Goal: Task Accomplishment & Management: Manage account settings

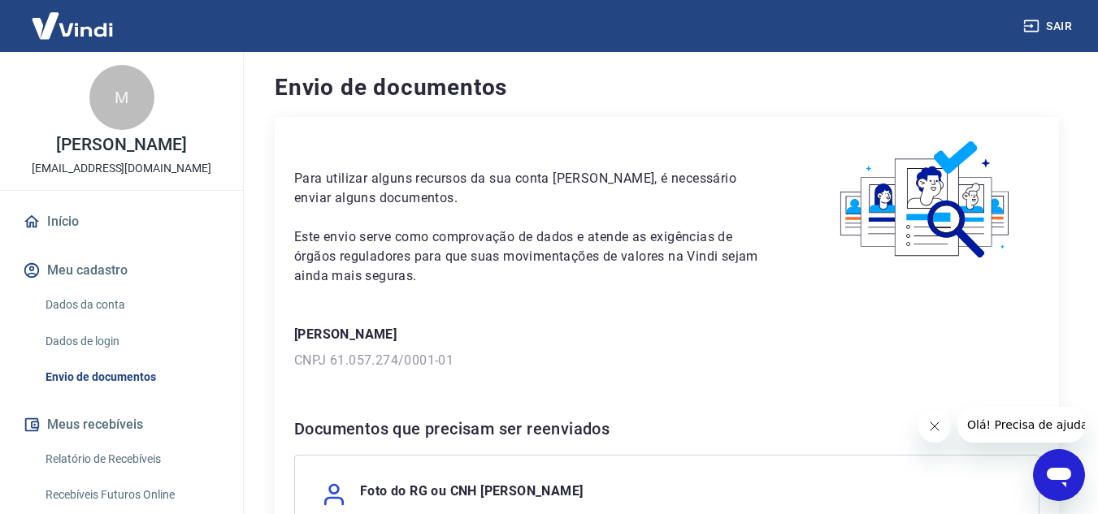
click at [343, 330] on p "Giovana Barbosa Santos" at bounding box center [666, 335] width 745 height 20
click at [100, 315] on link "Dados da conta" at bounding box center [131, 304] width 184 height 33
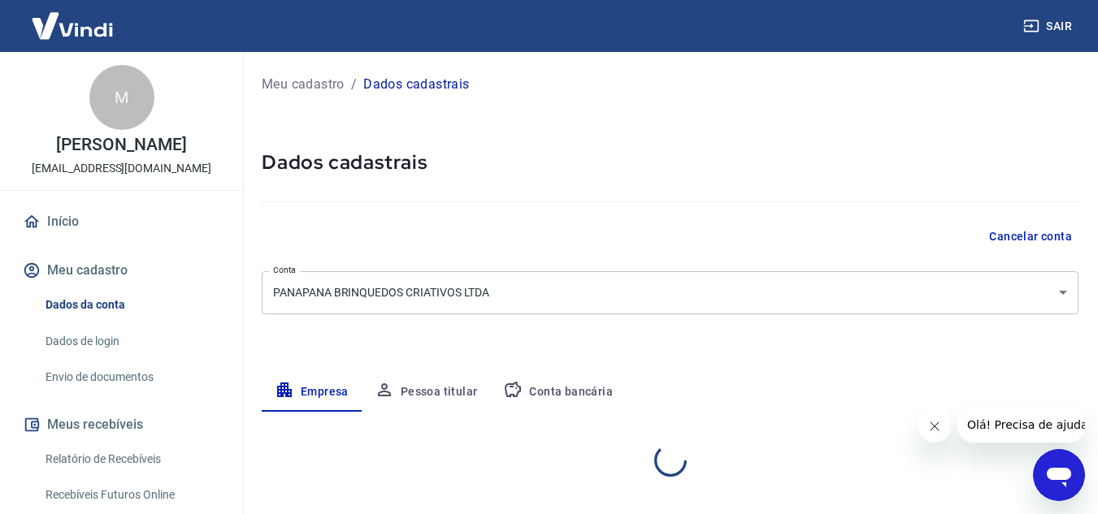
select select "SP"
select select "business"
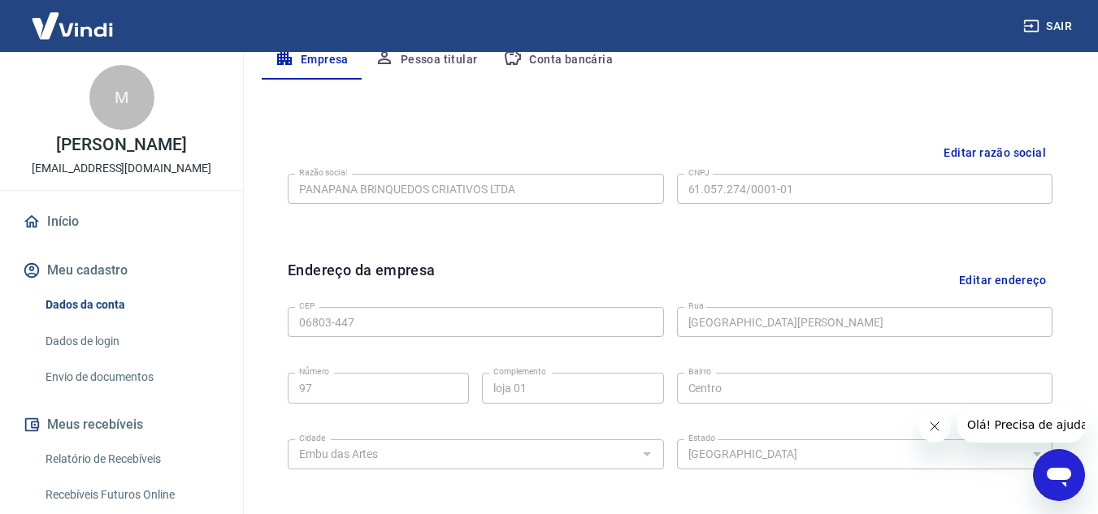
scroll to position [7, 0]
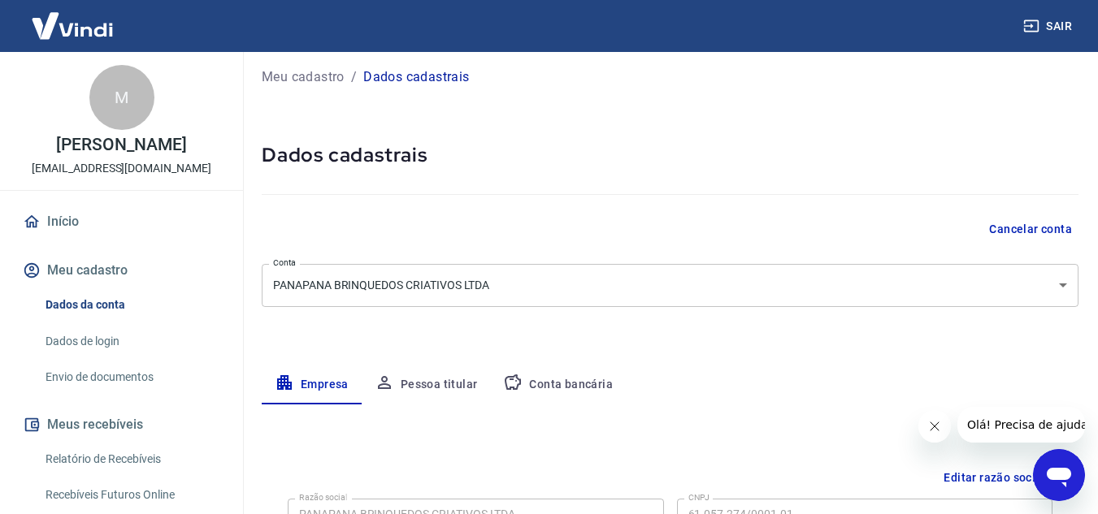
click at [445, 380] on button "Pessoa titular" at bounding box center [426, 385] width 129 height 39
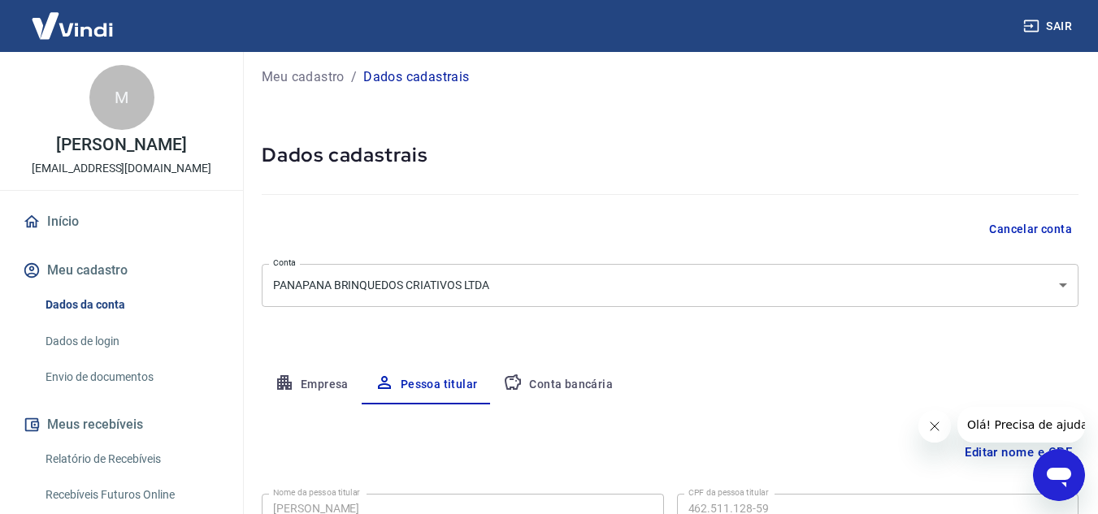
scroll to position [136, 0]
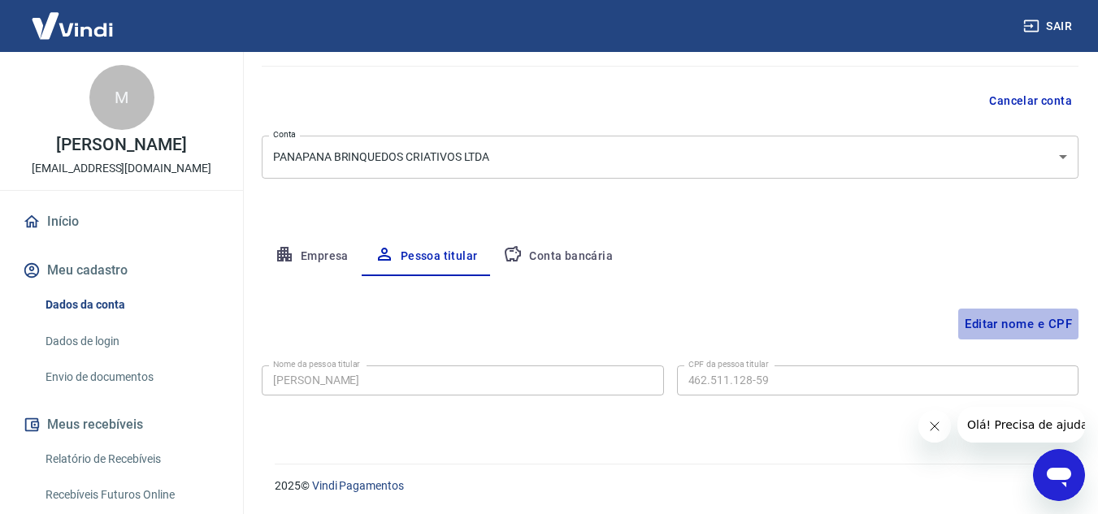
click at [997, 323] on button "Editar nome e CPF" at bounding box center [1018, 324] width 120 height 31
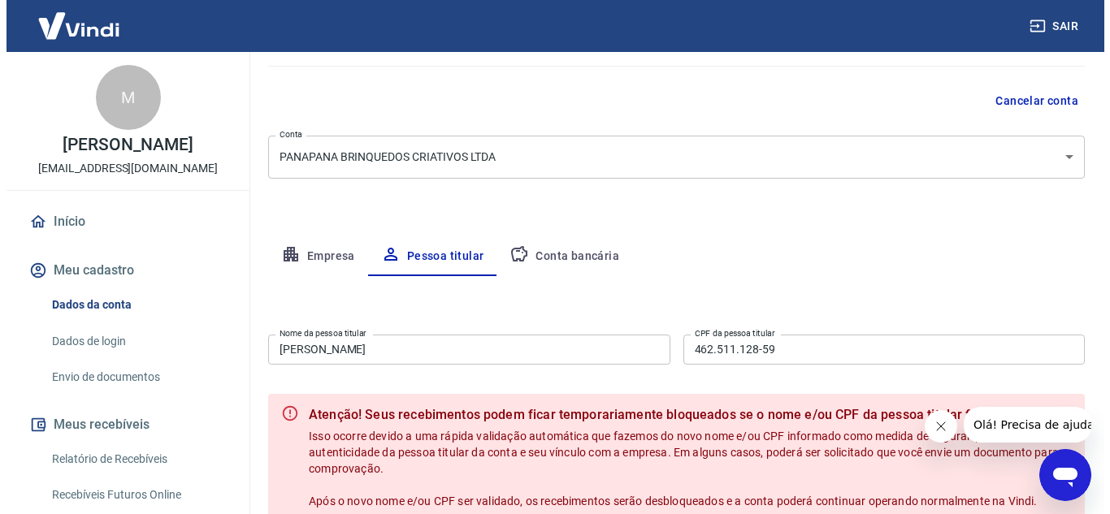
scroll to position [217, 0]
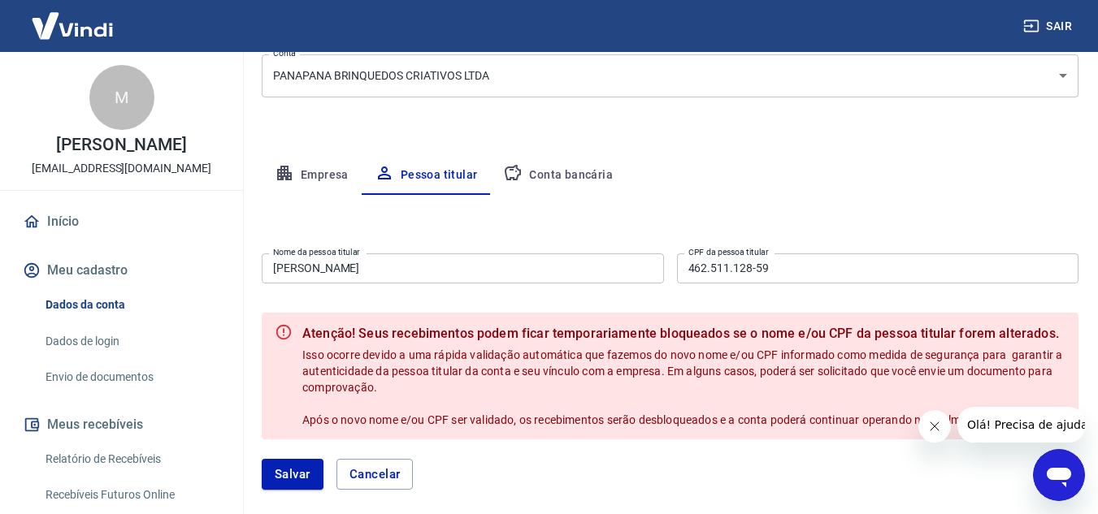
click at [440, 267] on input "Giovana Barbosa Santos" at bounding box center [463, 269] width 402 height 30
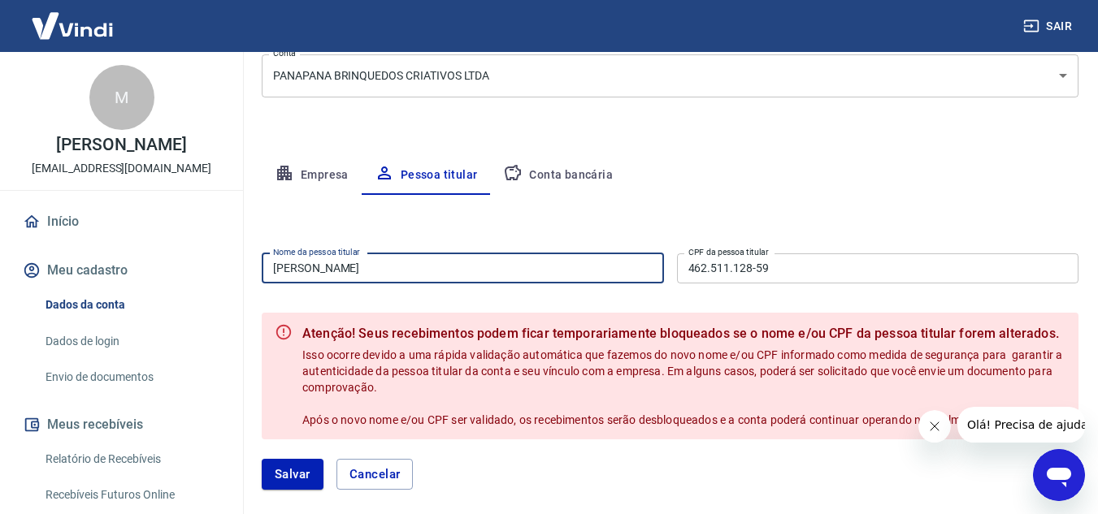
click at [440, 267] on input "Giovana Barbosa Santos" at bounding box center [463, 269] width 402 height 30
type input "[PERSON_NAME]"
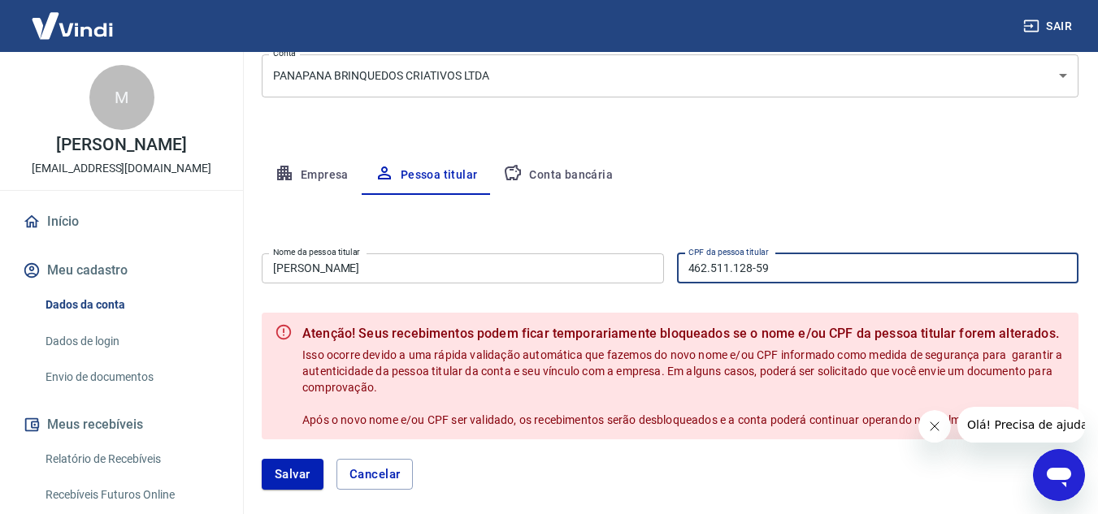
click at [789, 263] on input "462.511.128-59" at bounding box center [878, 269] width 402 height 30
type input "099.624.448-45"
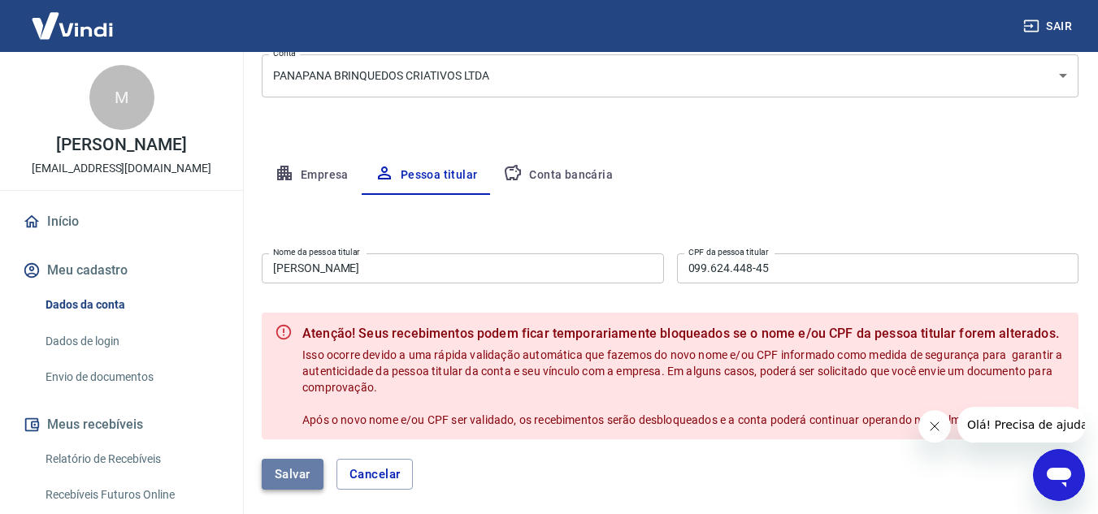
click at [286, 472] on button "Salvar" at bounding box center [293, 474] width 62 height 31
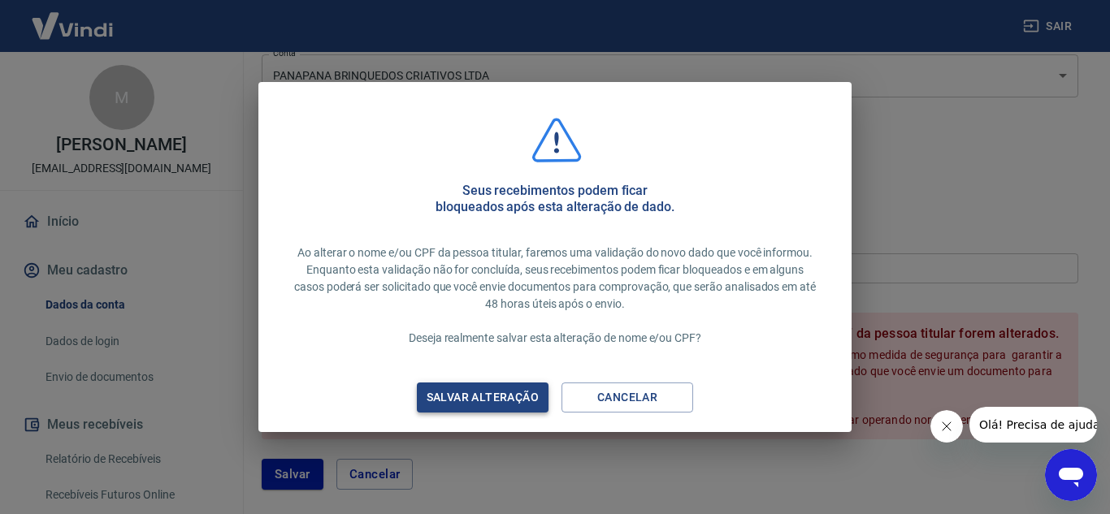
click at [464, 397] on div "Salvar alteração" at bounding box center [482, 398] width 151 height 20
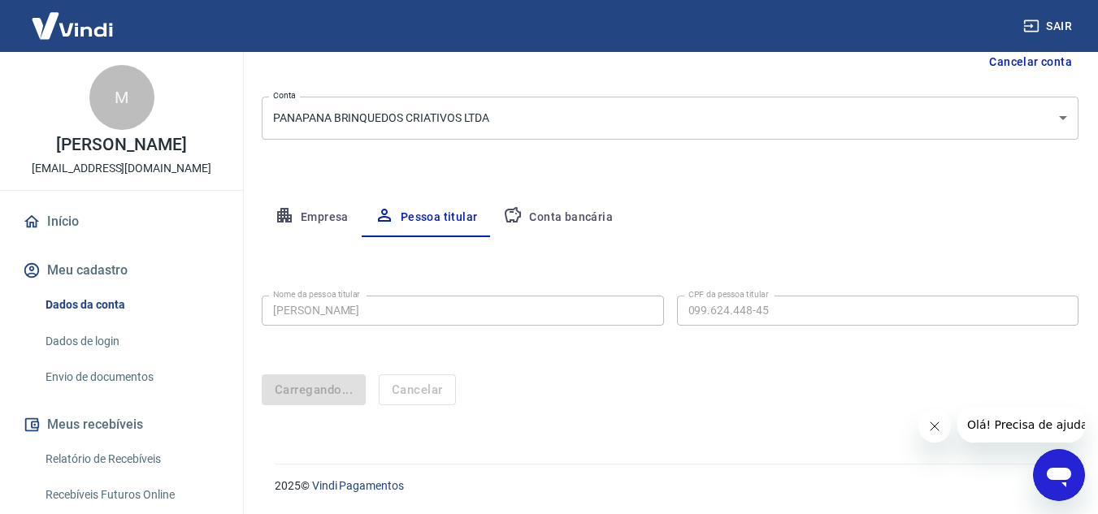
scroll to position [136, 0]
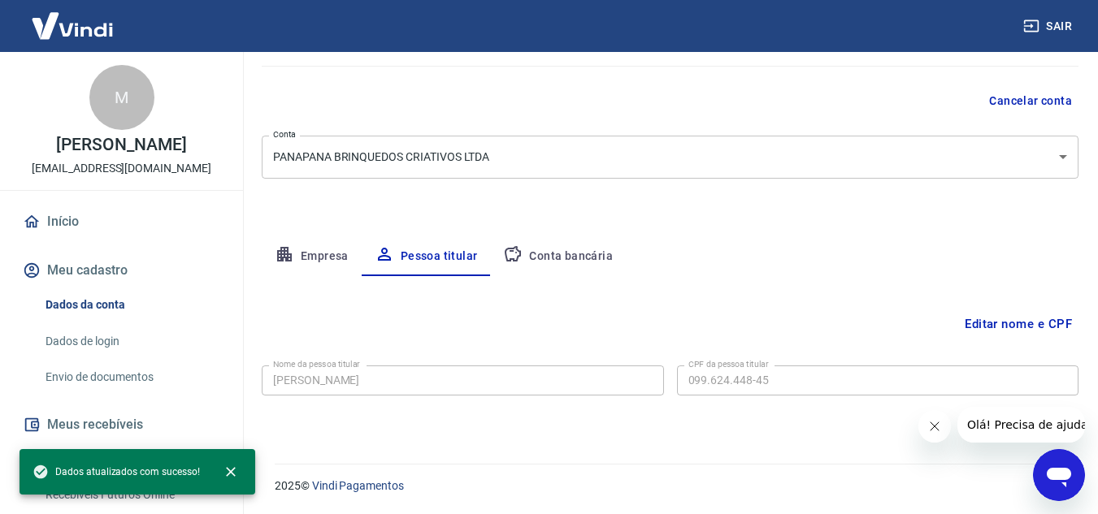
click at [546, 255] on button "Conta bancária" at bounding box center [558, 256] width 136 height 39
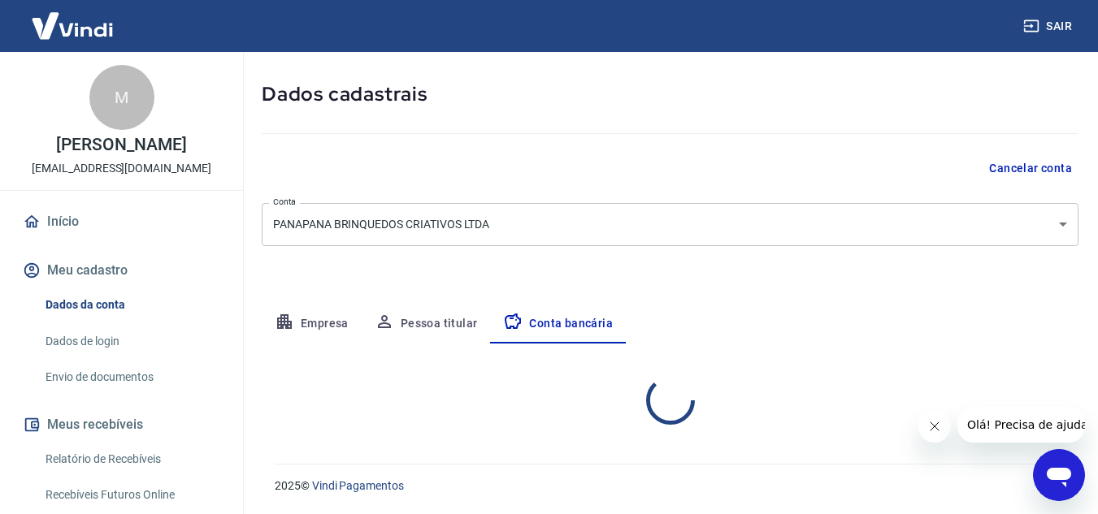
select select "1"
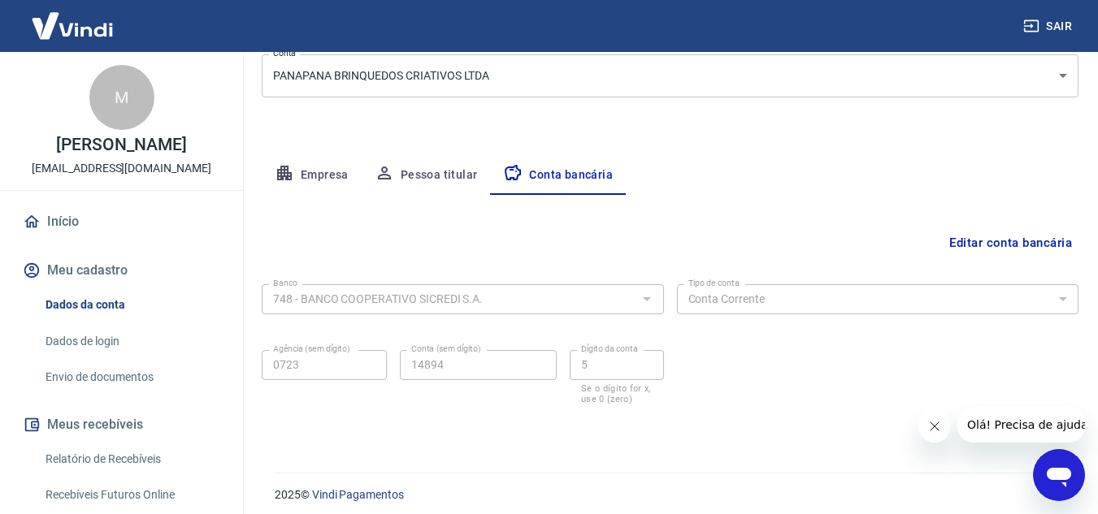
scroll to position [226, 0]
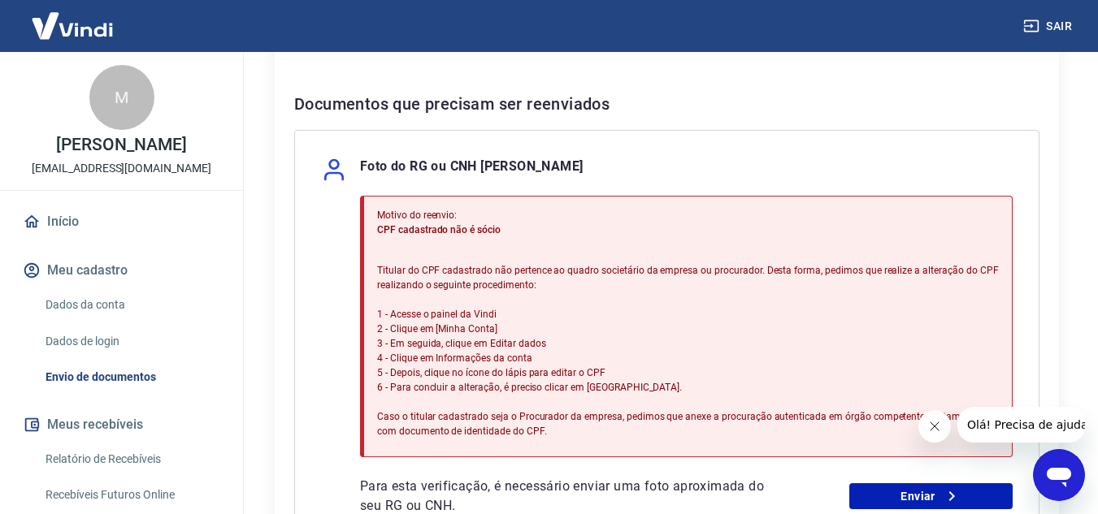
scroll to position [488, 0]
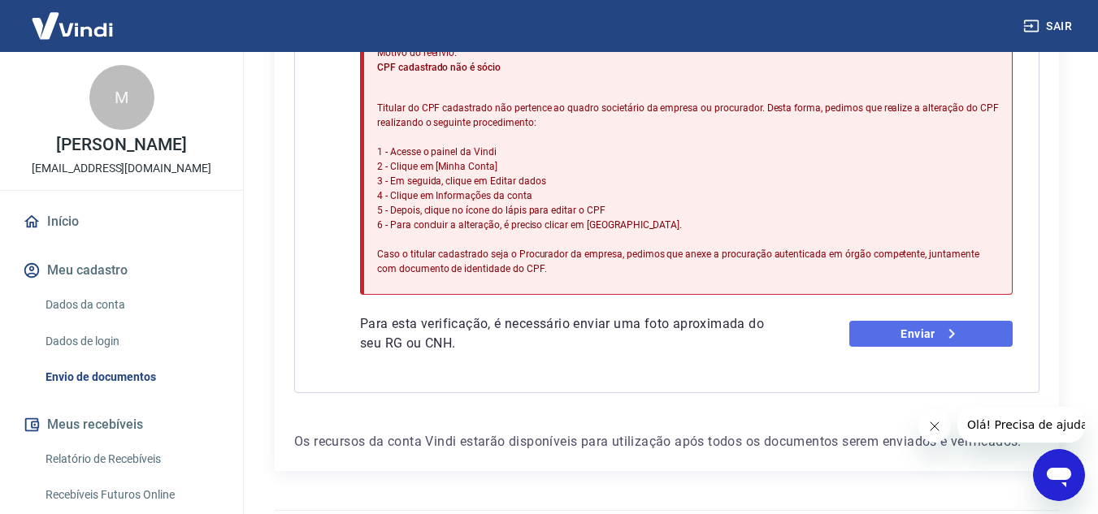
click at [914, 332] on link "Enviar" at bounding box center [930, 334] width 163 height 26
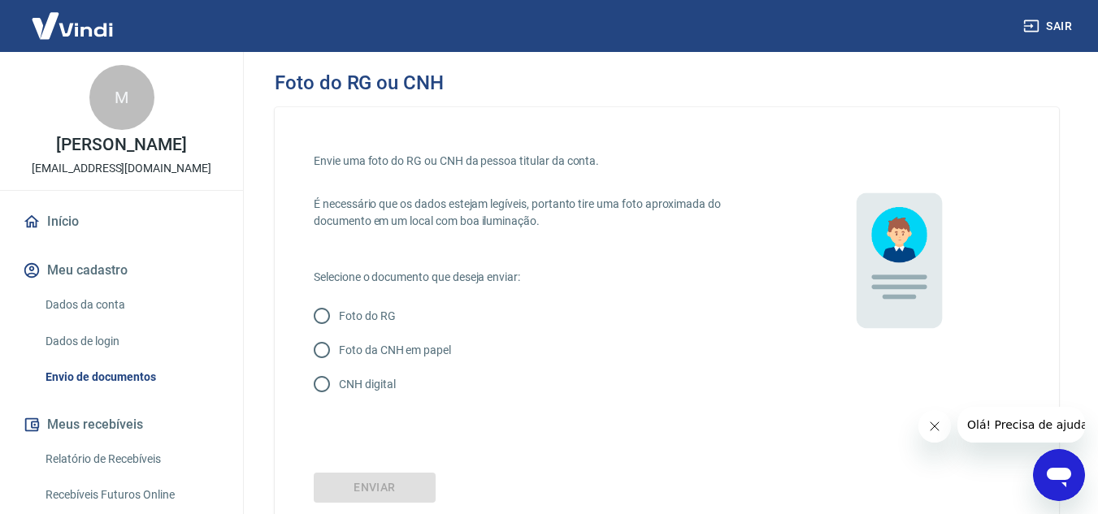
click at [318, 390] on input "CNH digital" at bounding box center [322, 384] width 34 height 34
radio input "true"
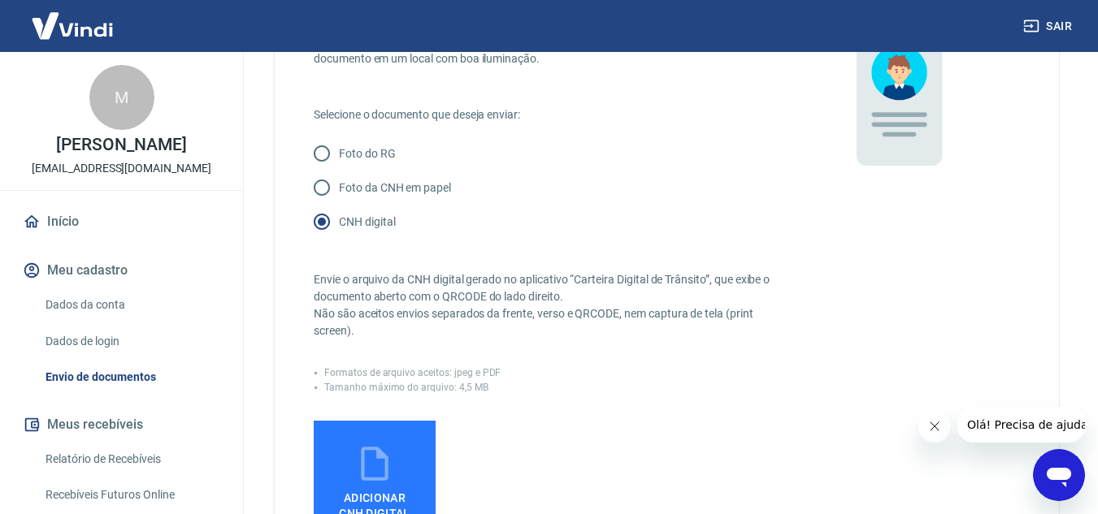
scroll to position [244, 0]
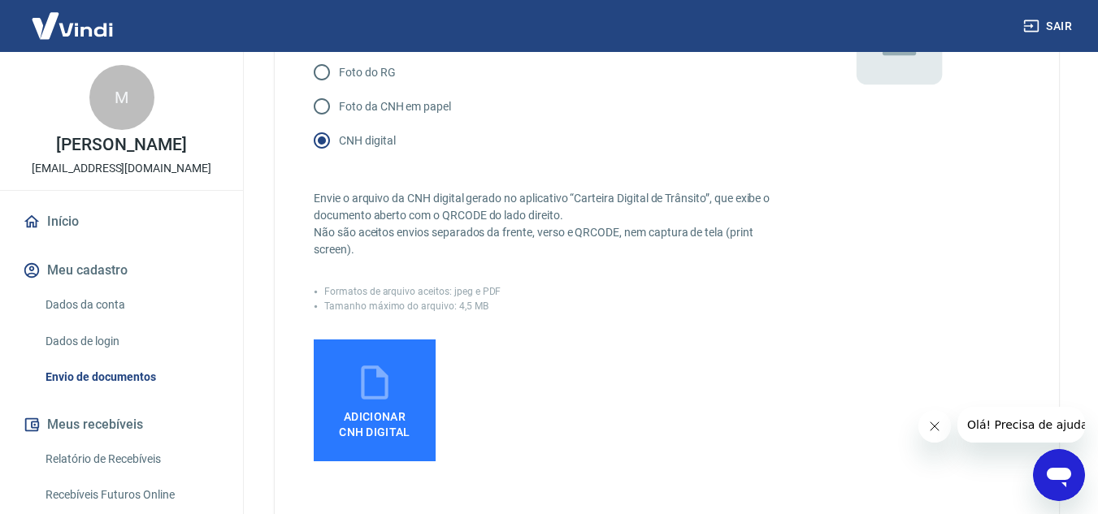
click at [349, 417] on span "Adicionar CNH Digital" at bounding box center [375, 424] width 72 height 29
click at [0, 0] on input "Adicionar CNH Digital" at bounding box center [0, 0] width 0 height 0
click at [367, 384] on icon at bounding box center [374, 382] width 41 height 41
click at [0, 0] on input "Adicionar CNH Digital" at bounding box center [0, 0] width 0 height 0
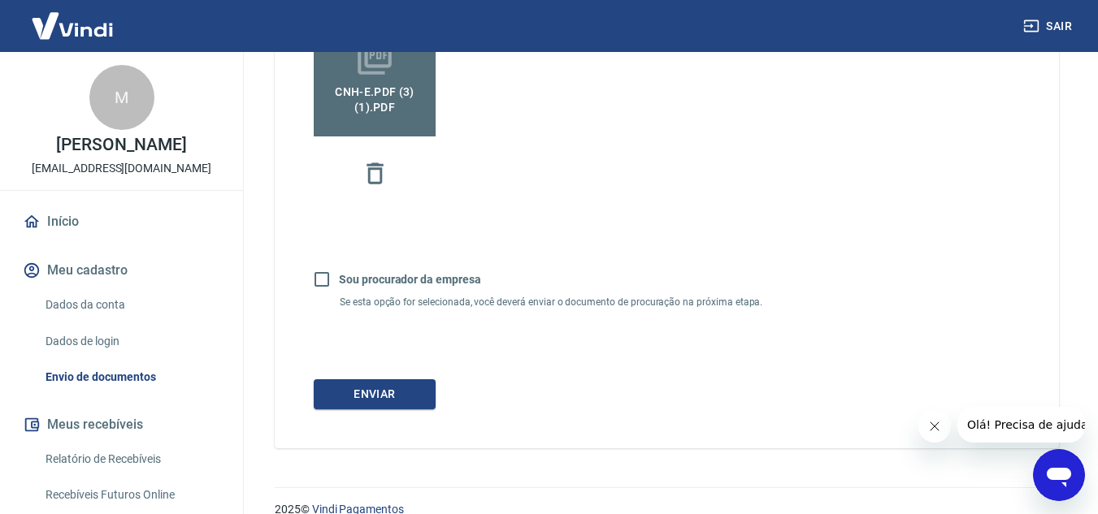
scroll to position [592, 0]
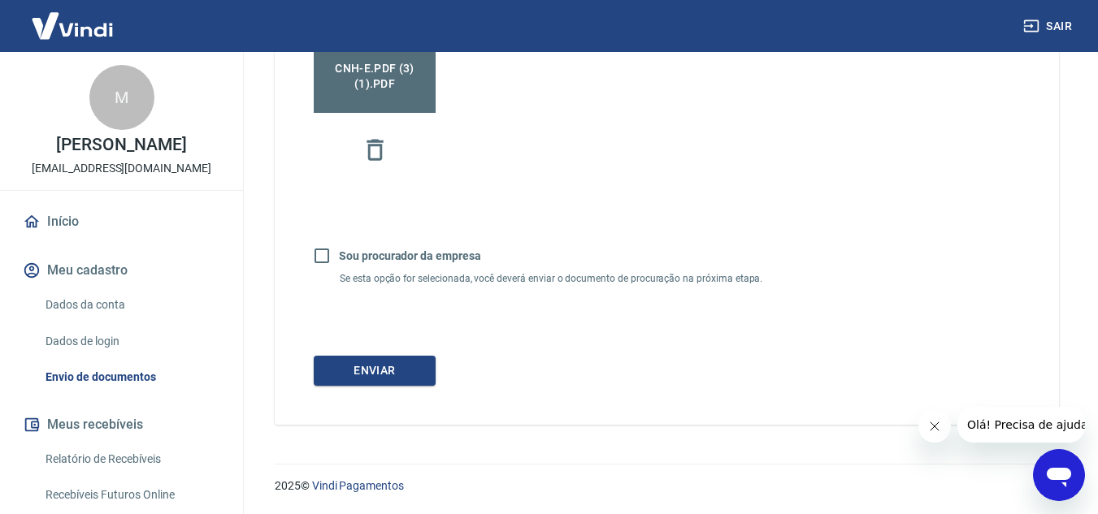
click at [323, 255] on input "Sou procurador da empresa" at bounding box center [322, 256] width 34 height 34
click at [327, 262] on input "Sou procurador da empresa" at bounding box center [322, 256] width 34 height 34
checkbox input "false"
click at [369, 374] on button "Enviar" at bounding box center [375, 371] width 122 height 30
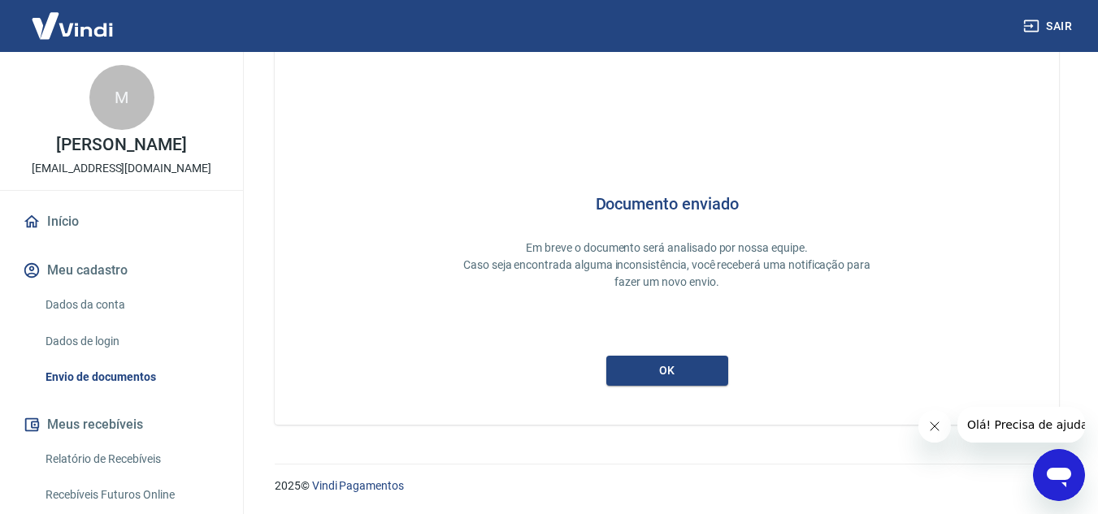
scroll to position [50, 0]
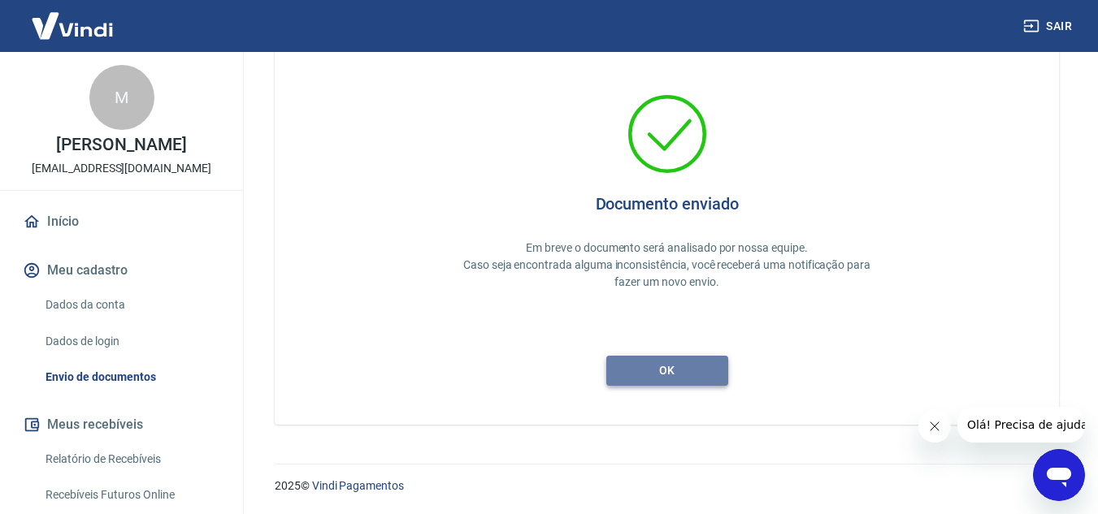
click at [683, 371] on button "ok" at bounding box center [667, 371] width 122 height 30
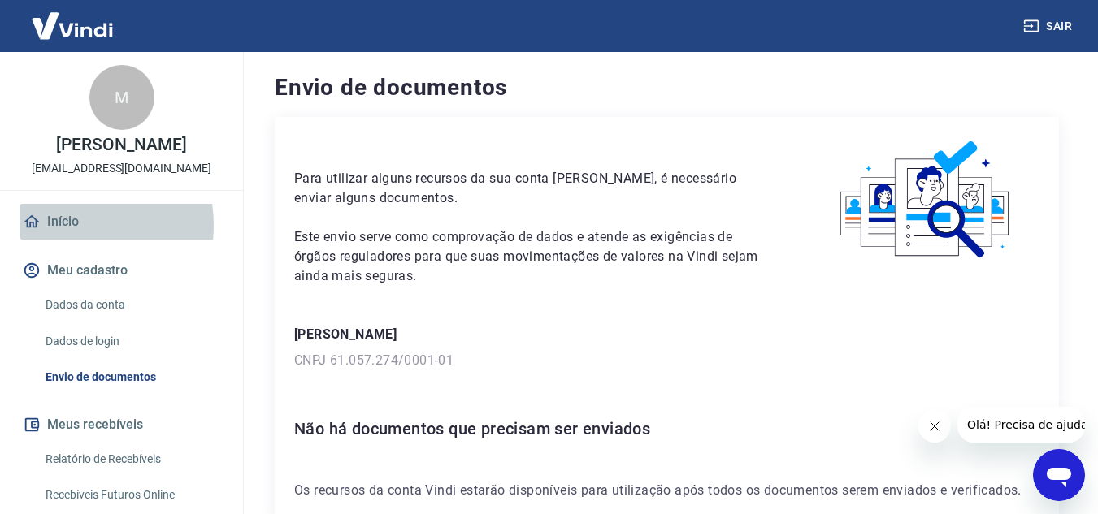
click at [68, 240] on link "Início" at bounding box center [122, 222] width 204 height 36
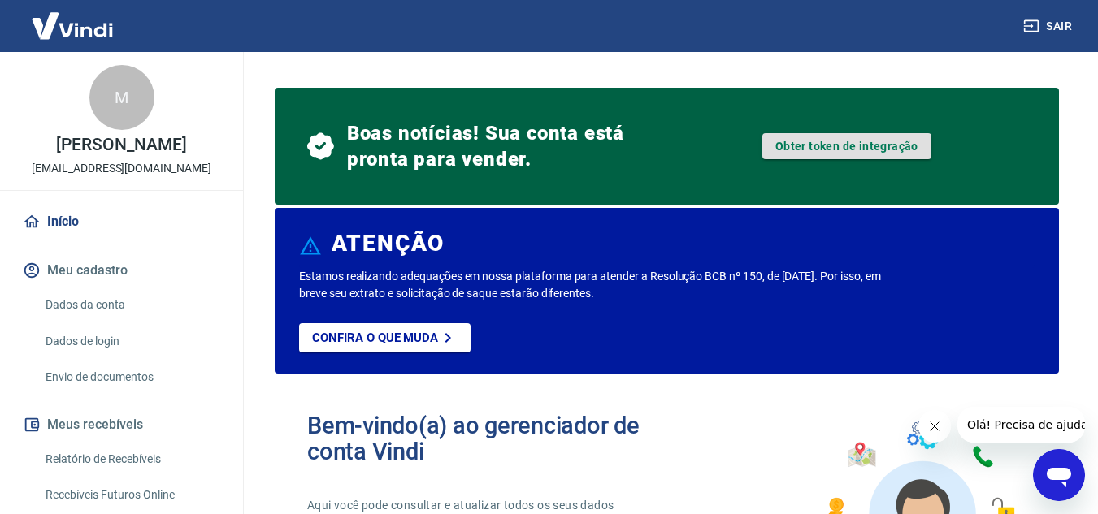
click at [804, 147] on link "Obter token de integração" at bounding box center [846, 146] width 169 height 26
